Goal: Transaction & Acquisition: Book appointment/travel/reservation

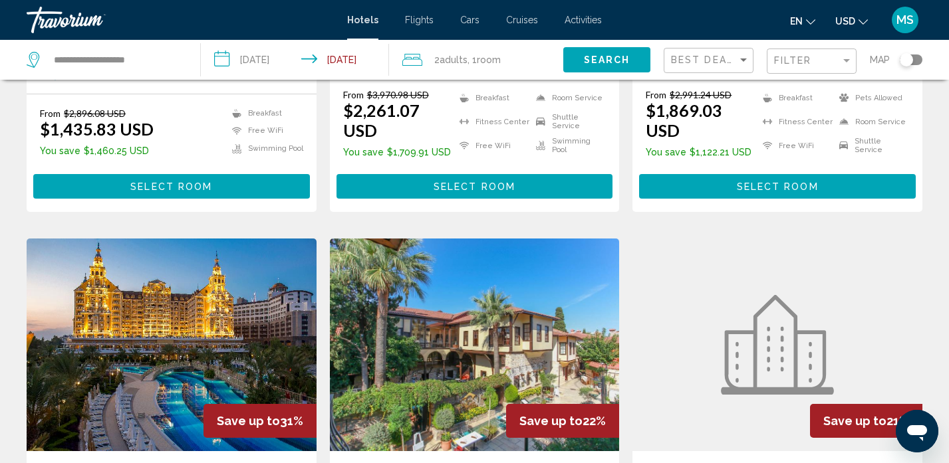
scroll to position [310, 0]
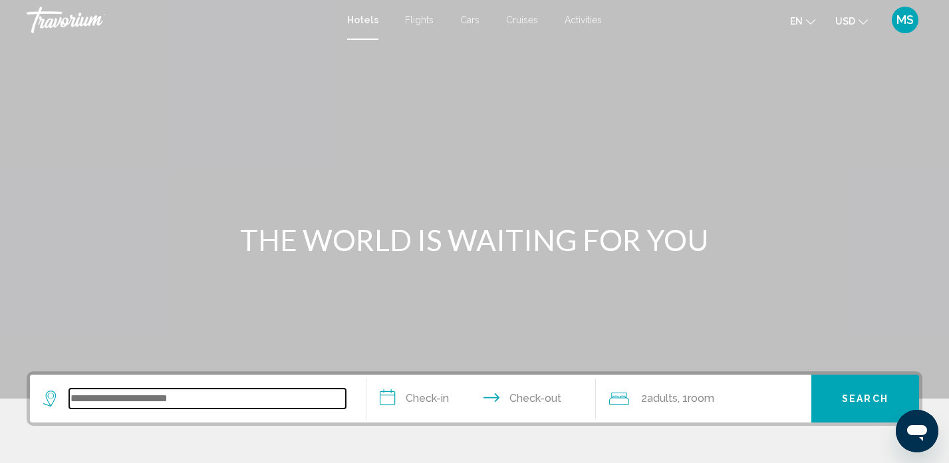
click at [82, 396] on input "Search widget" at bounding box center [207, 399] width 277 height 20
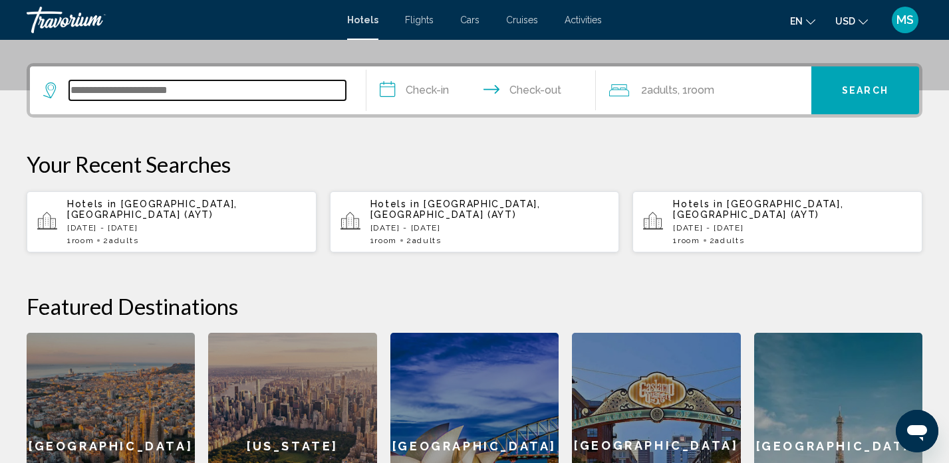
scroll to position [328, 0]
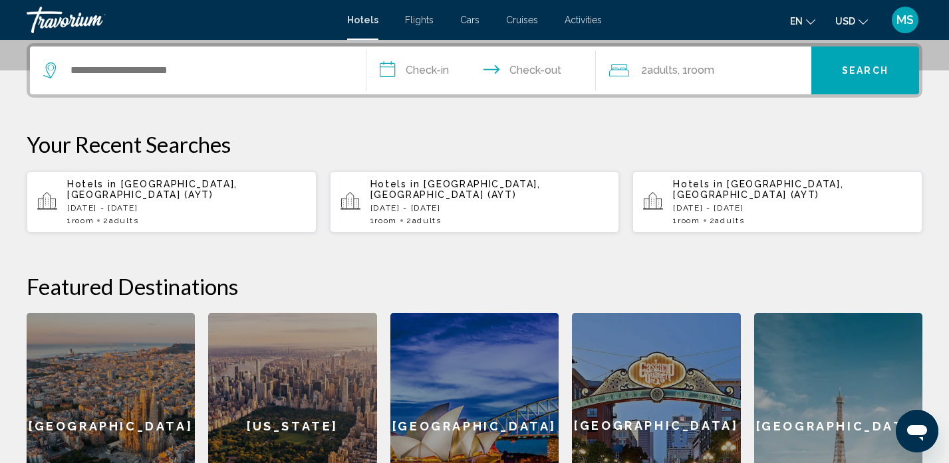
click at [138, 181] on span "[GEOGRAPHIC_DATA], [GEOGRAPHIC_DATA] (AYT)" at bounding box center [152, 189] width 170 height 21
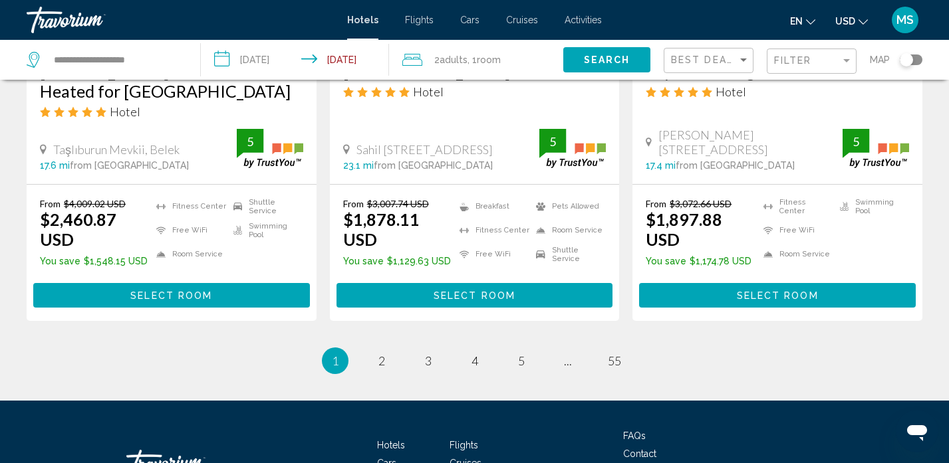
scroll to position [1832, 0]
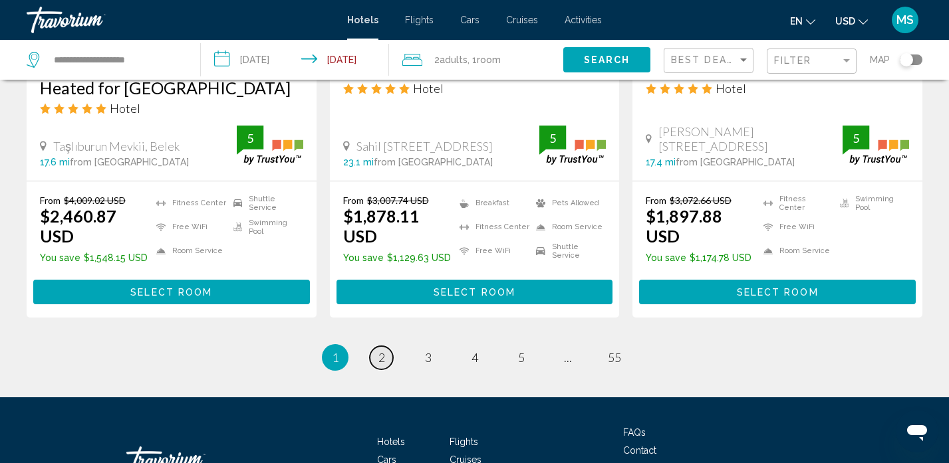
click at [382, 350] on span "2" at bounding box center [381, 357] width 7 height 15
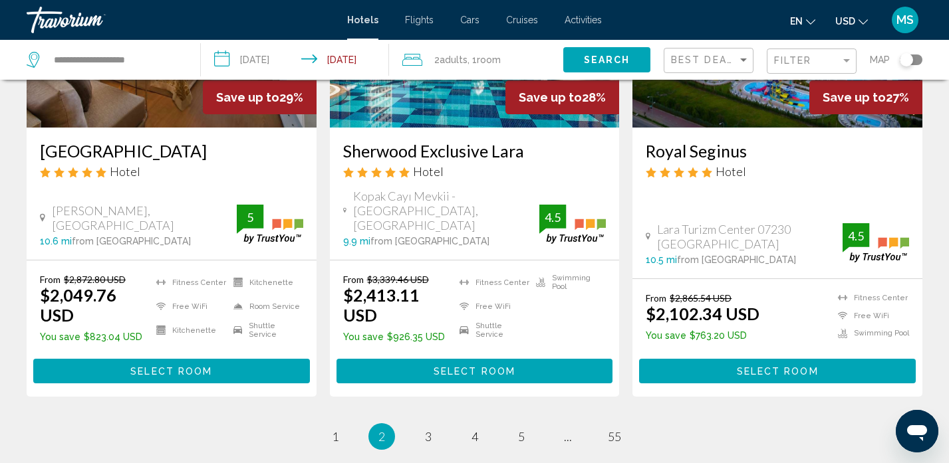
scroll to position [1762, 0]
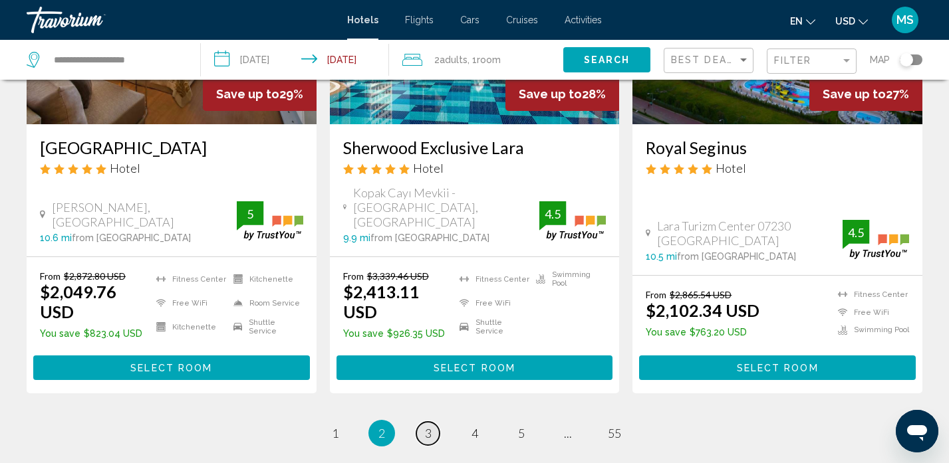
click at [428, 426] on span "3" at bounding box center [428, 433] width 7 height 15
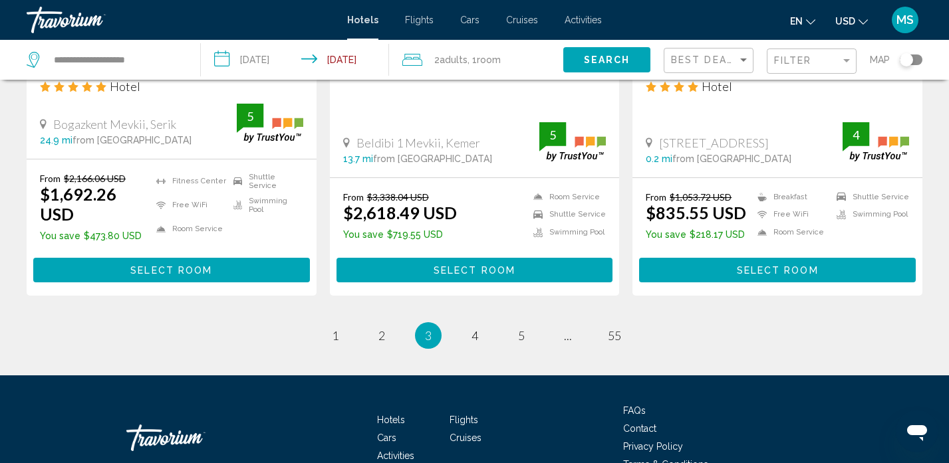
scroll to position [1931, 0]
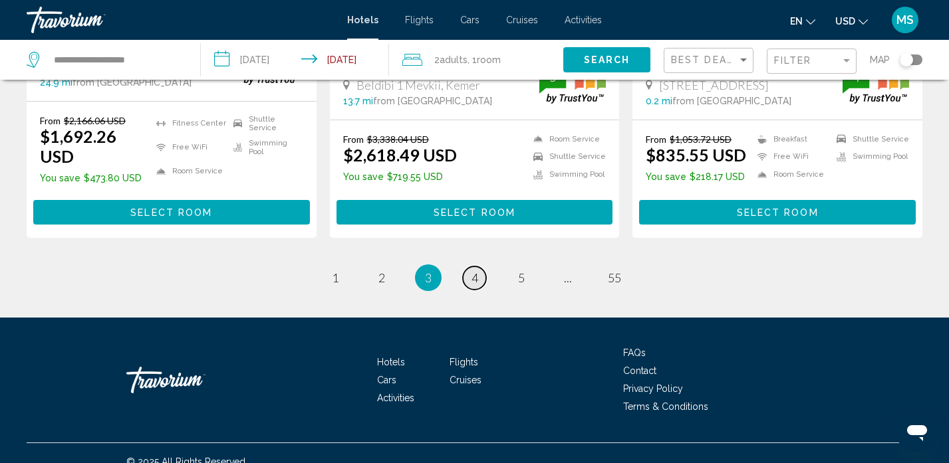
click at [473, 271] on span "4" at bounding box center [474, 278] width 7 height 15
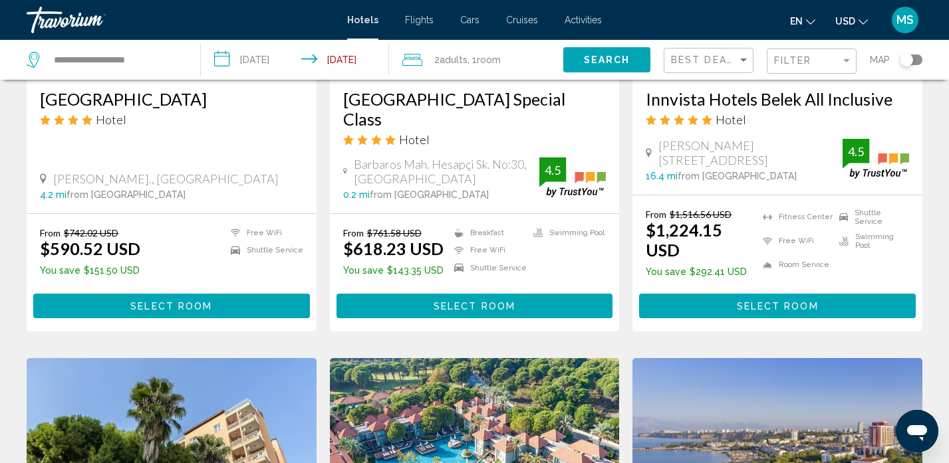
scroll to position [1278, 0]
